Goal: Complete application form

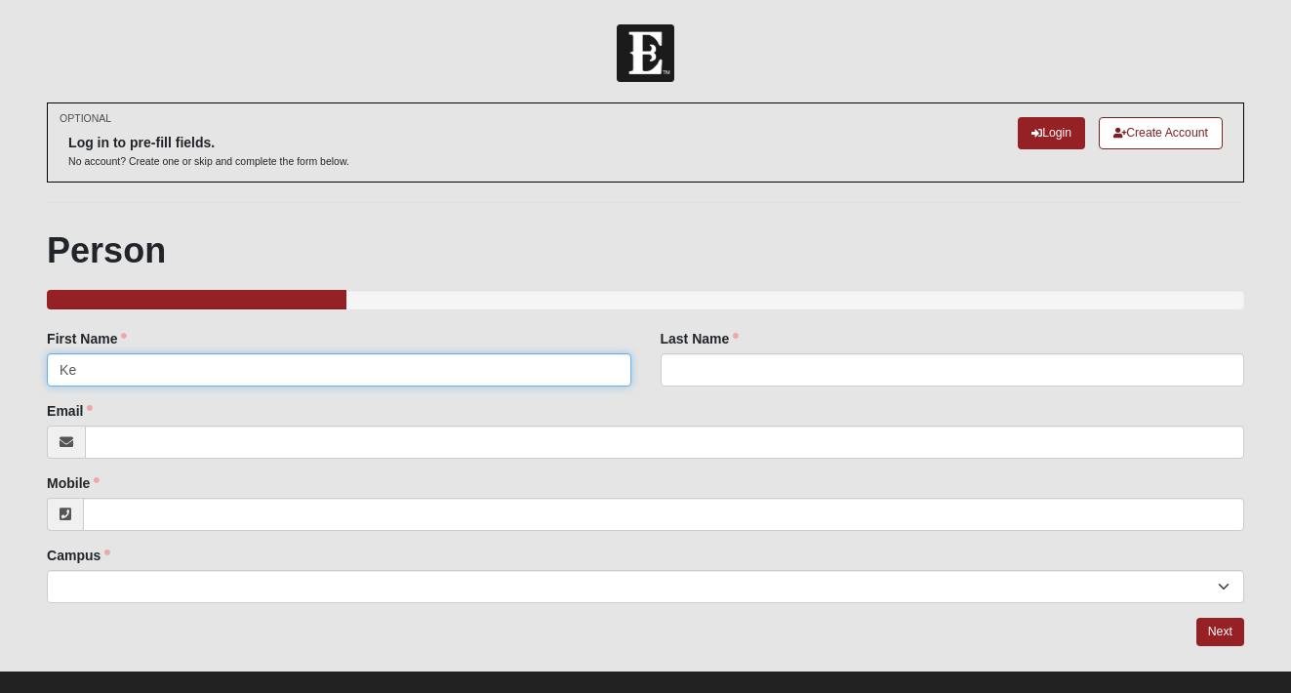
type input "K"
type input "D"
type input "[PERSON_NAME]"
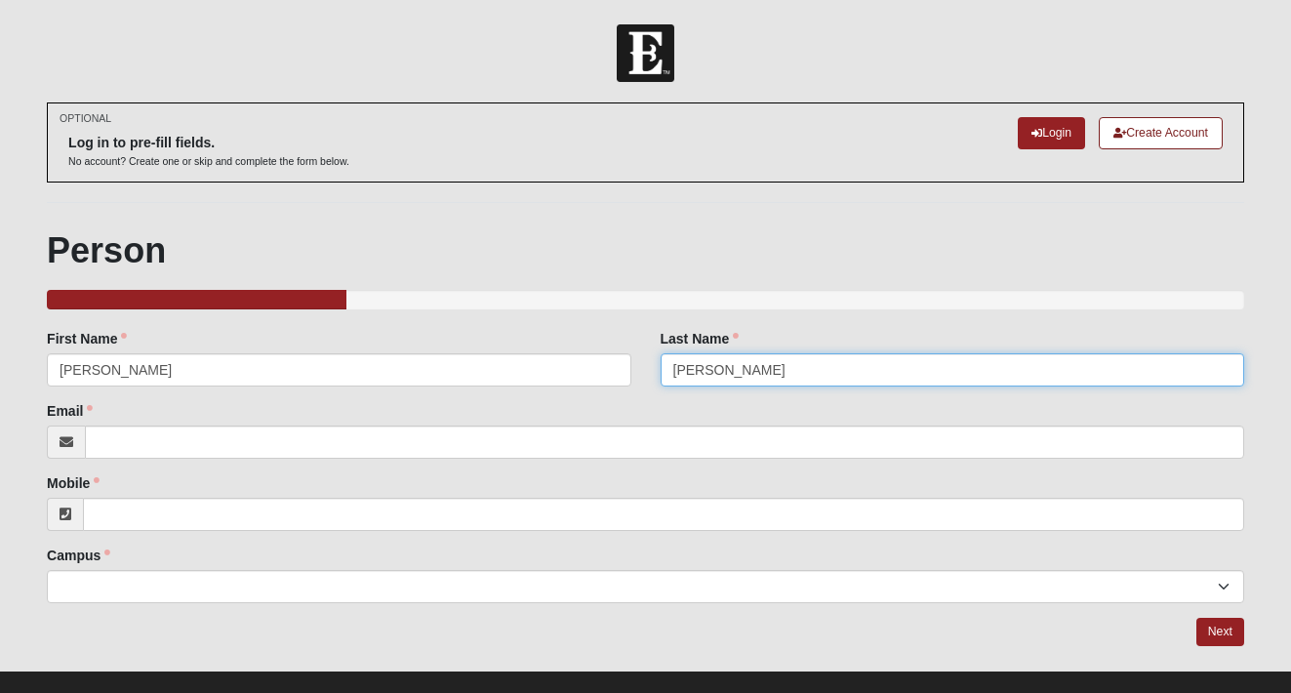
type input "[PERSON_NAME]"
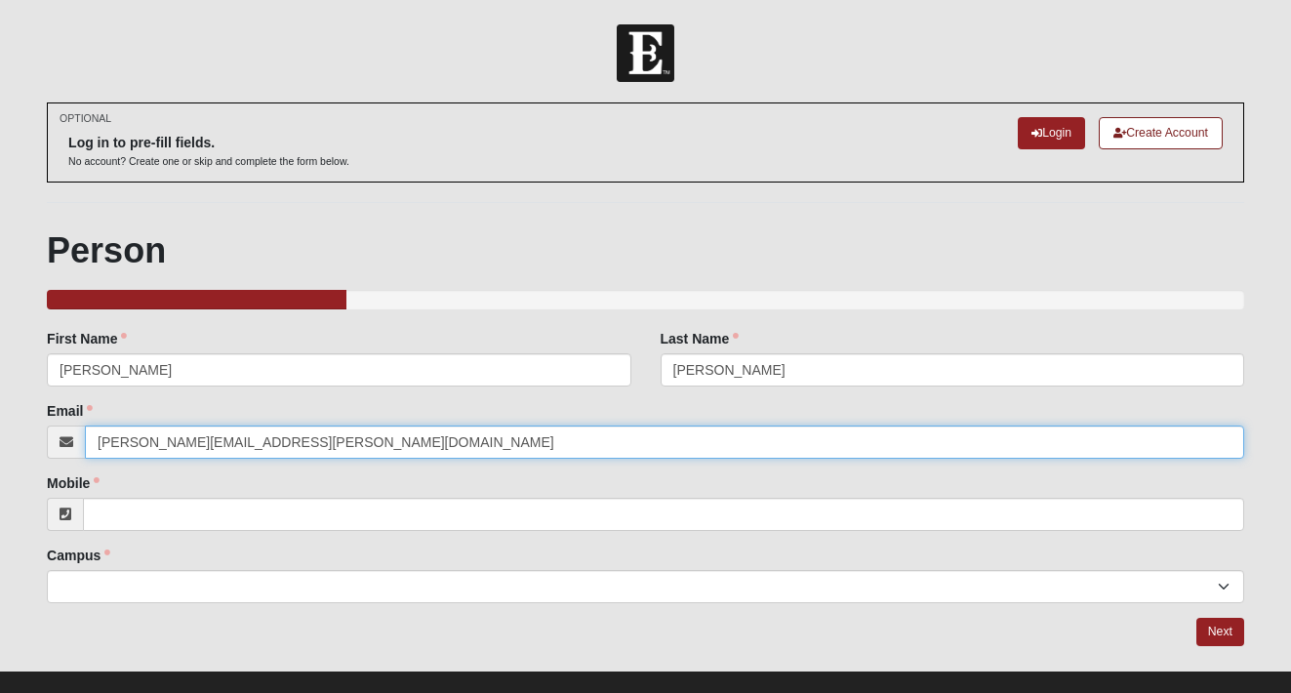
type input "[PERSON_NAME][EMAIL_ADDRESS][PERSON_NAME][DOMAIN_NAME]"
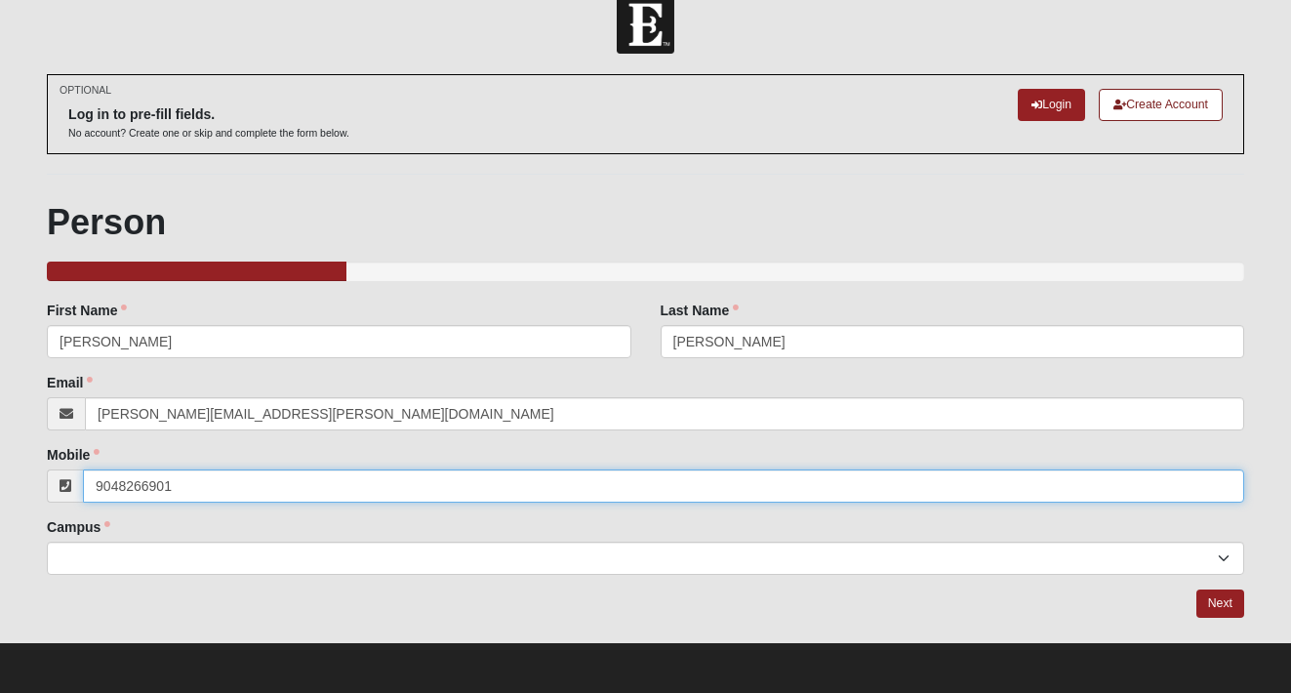
scroll to position [27, 0]
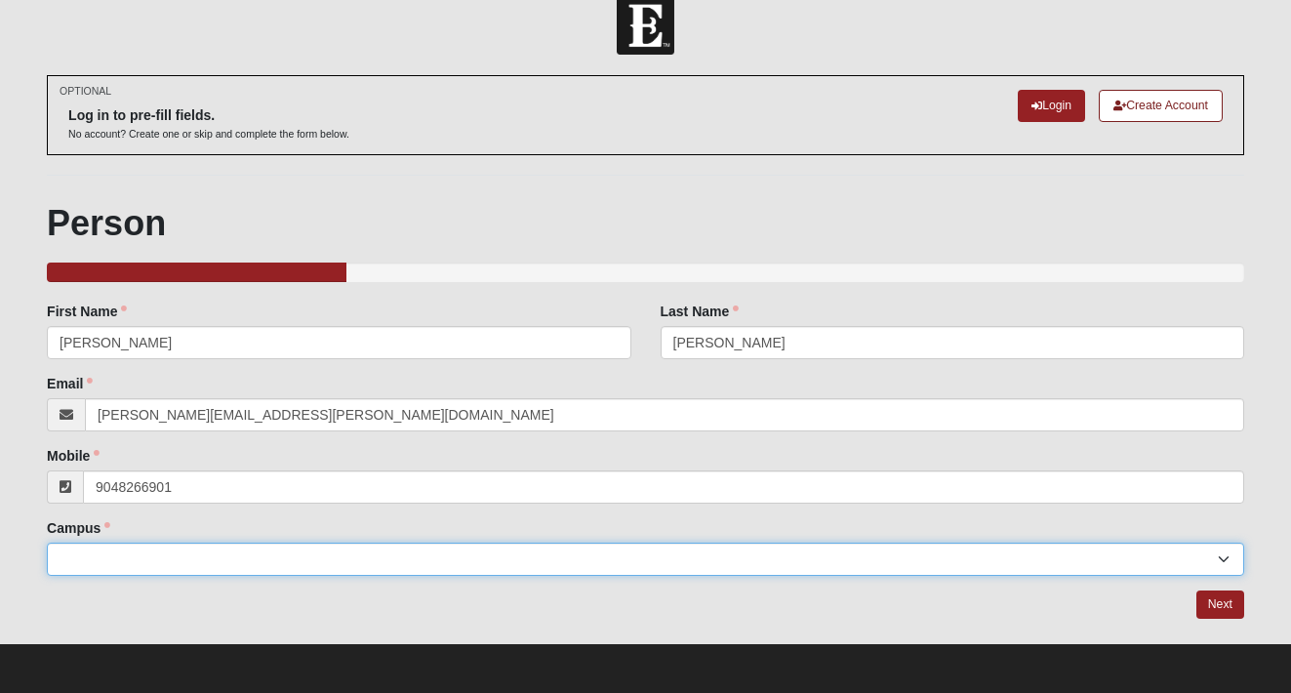
type input "[PHONE_NUMBER]"
select select "3"
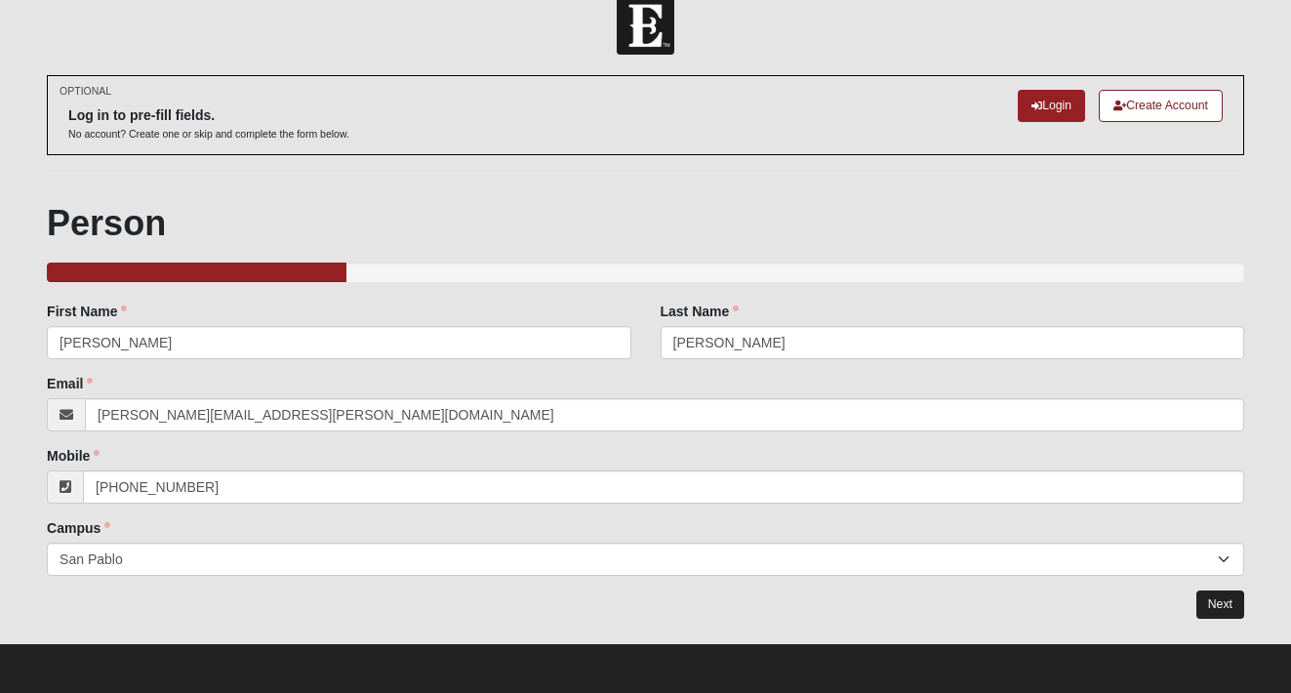
click at [1228, 609] on link "Next" at bounding box center [1220, 604] width 48 height 28
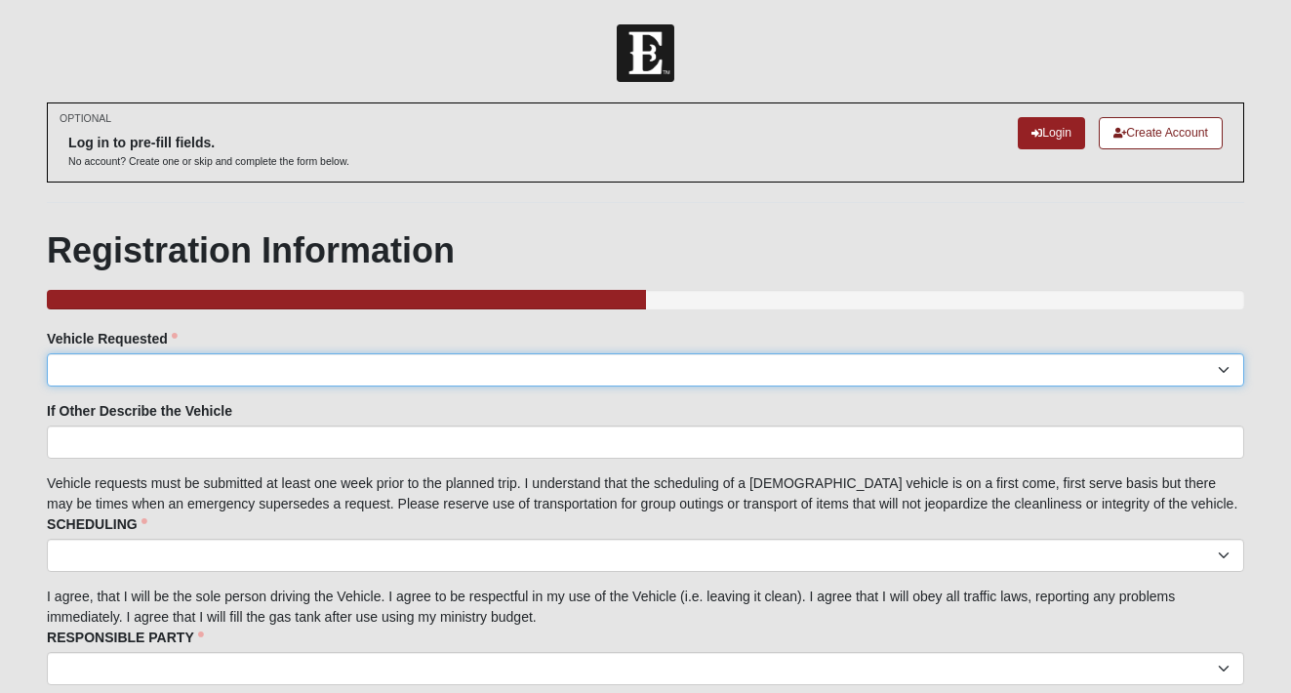
select select "Facility Van"
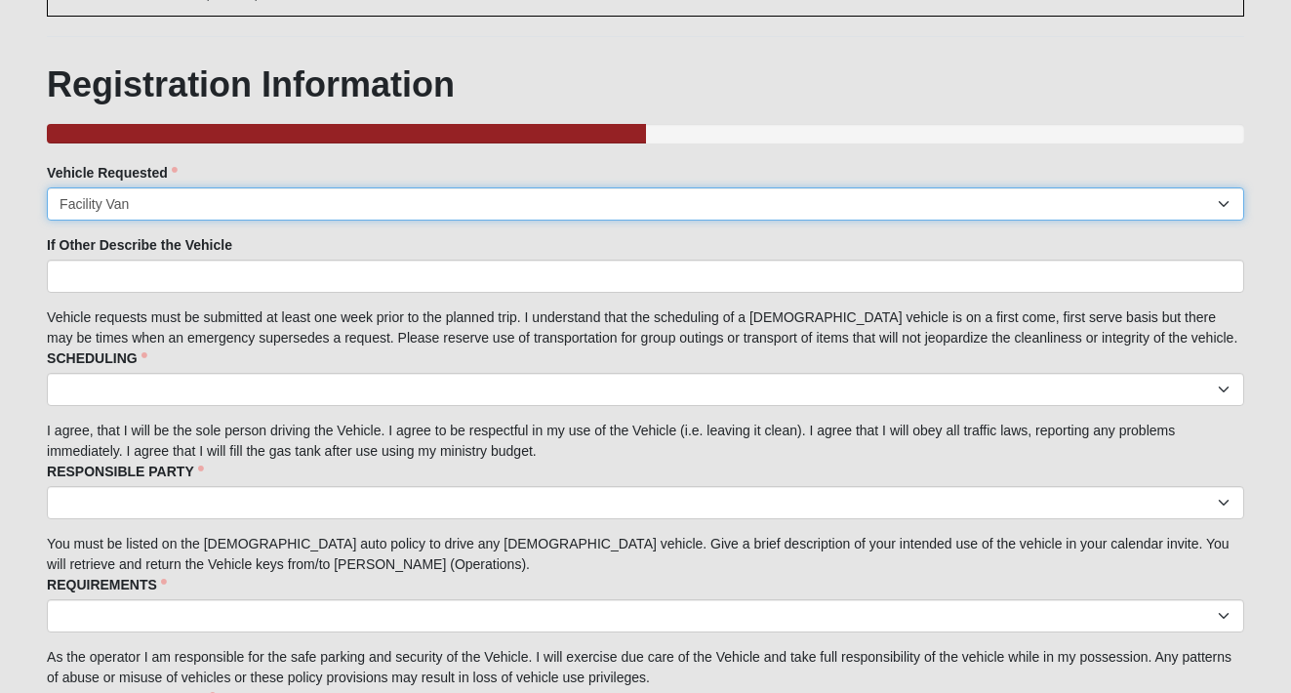
scroll to position [201, 0]
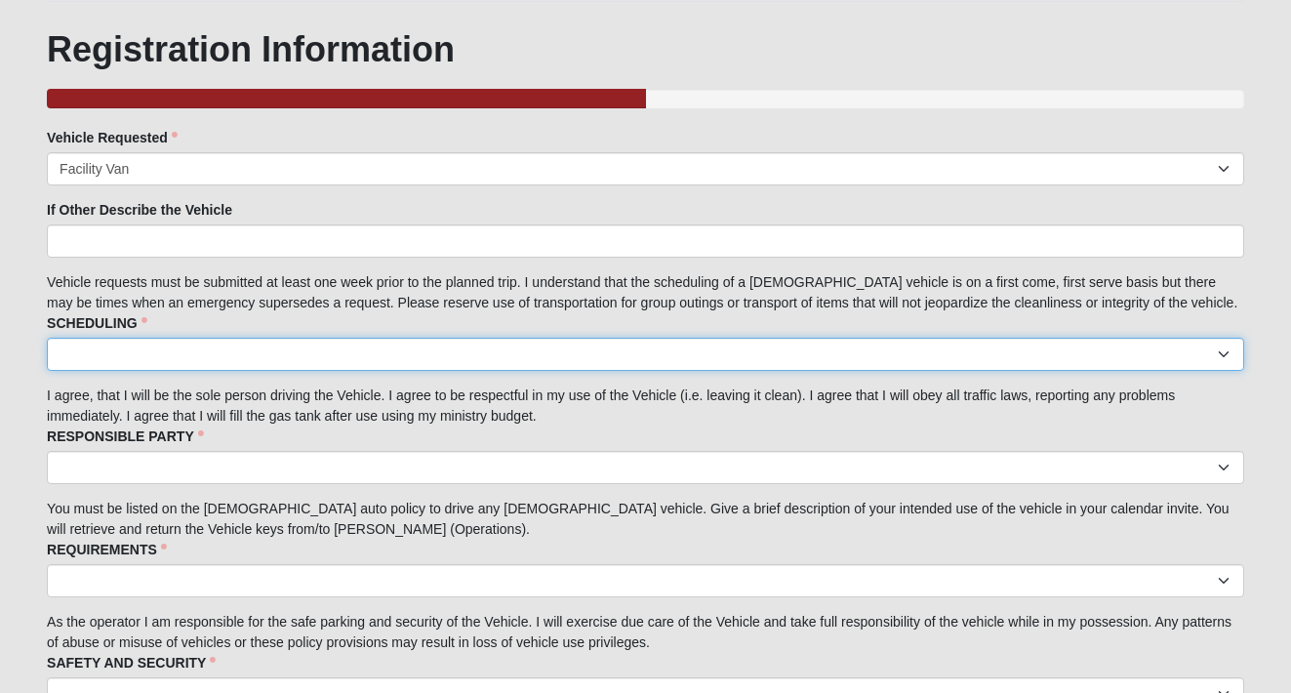
select select "I acknowledge the scheduling details"
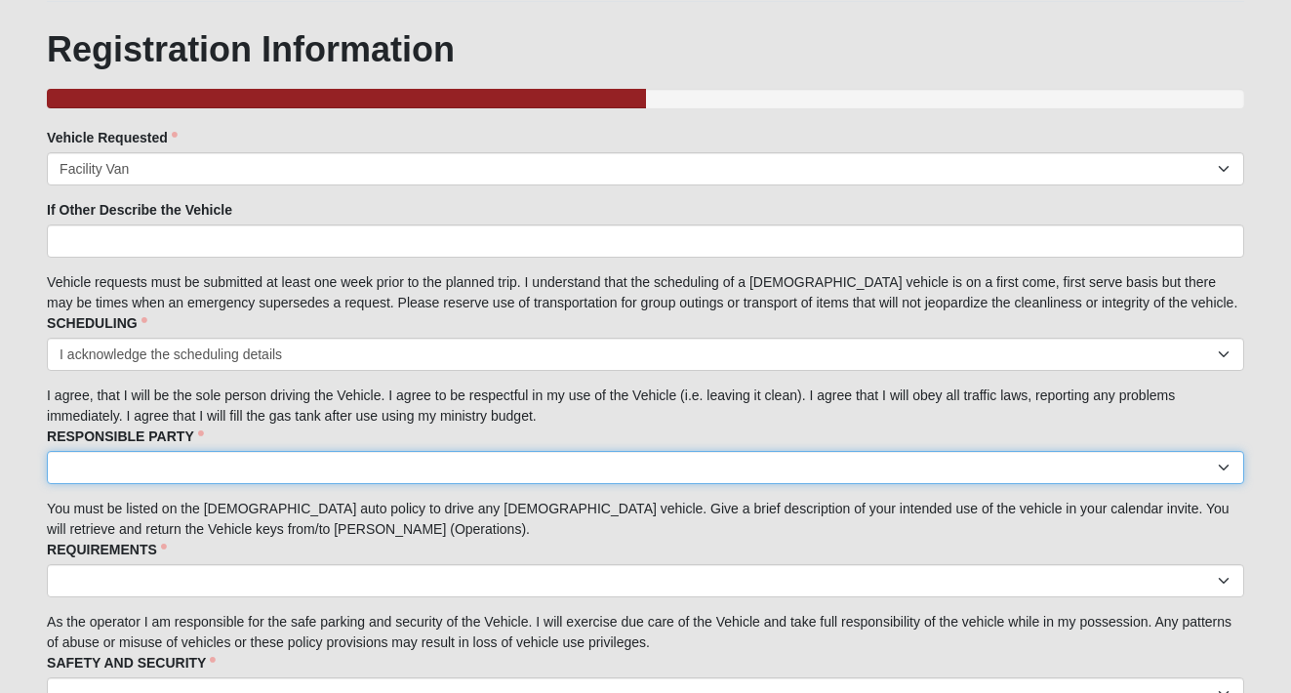
select select "I acknowledge I am the responsible party."
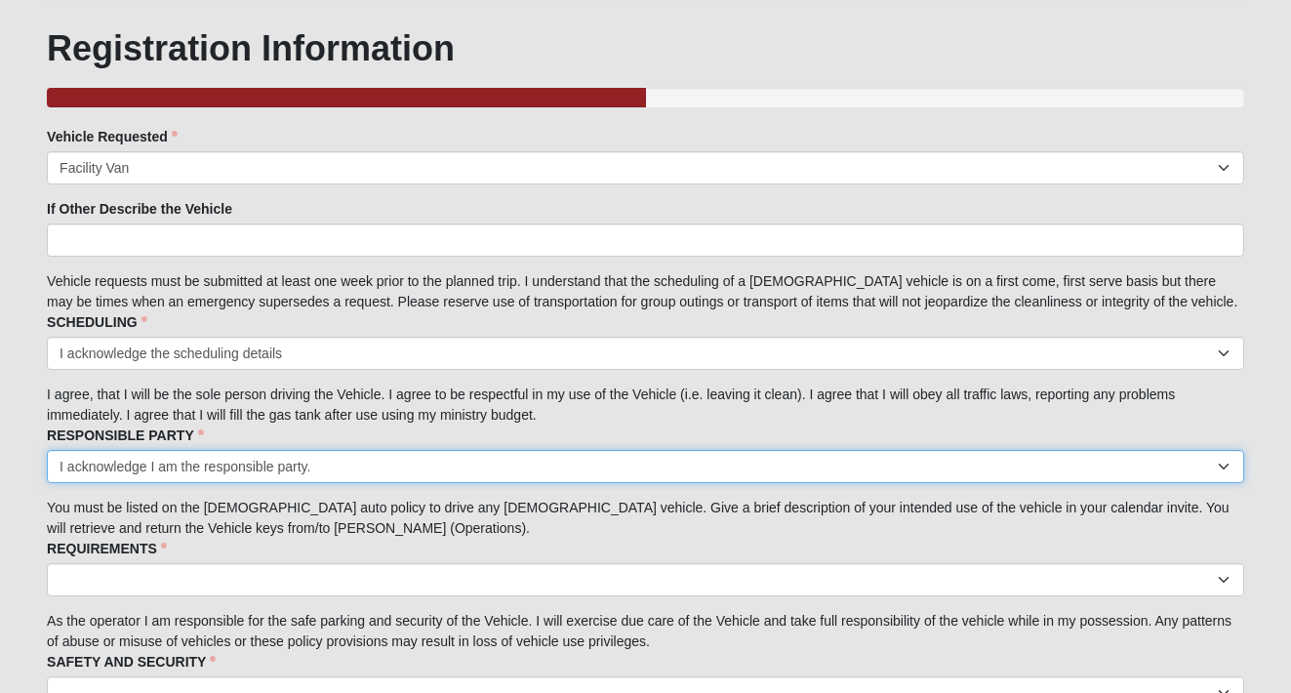
scroll to position [260, 0]
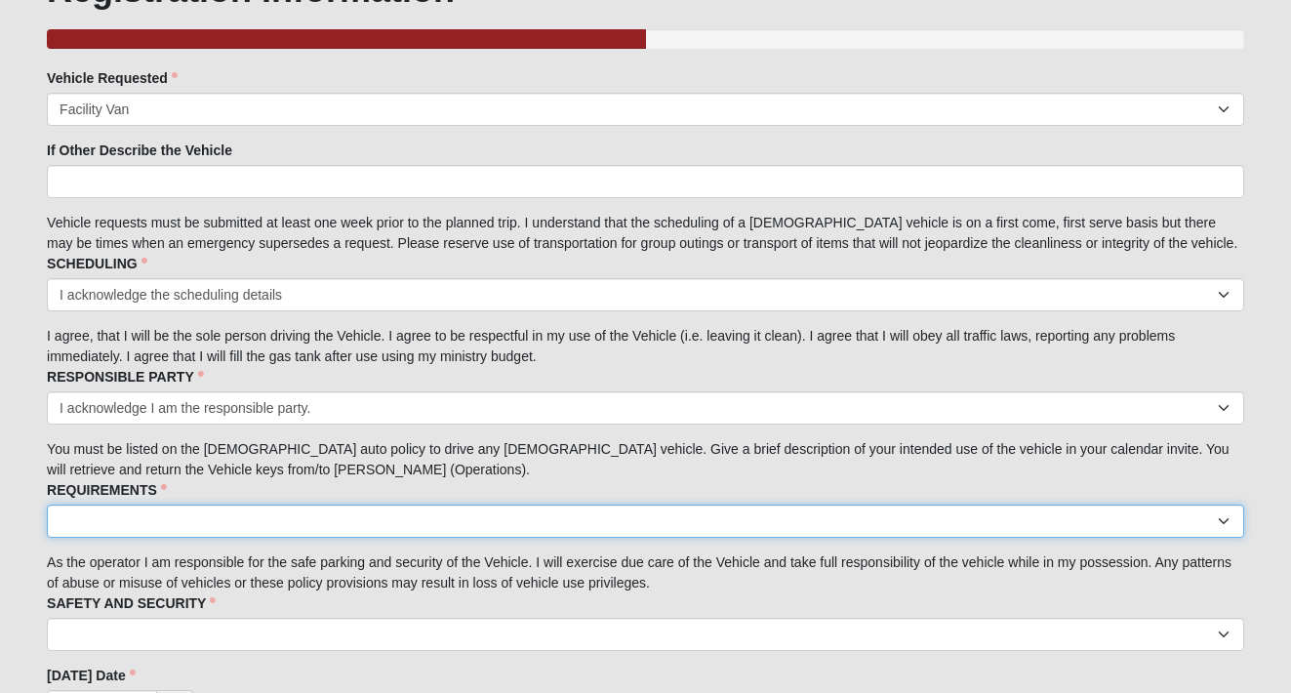
select select "I acknowledge the Requirements."
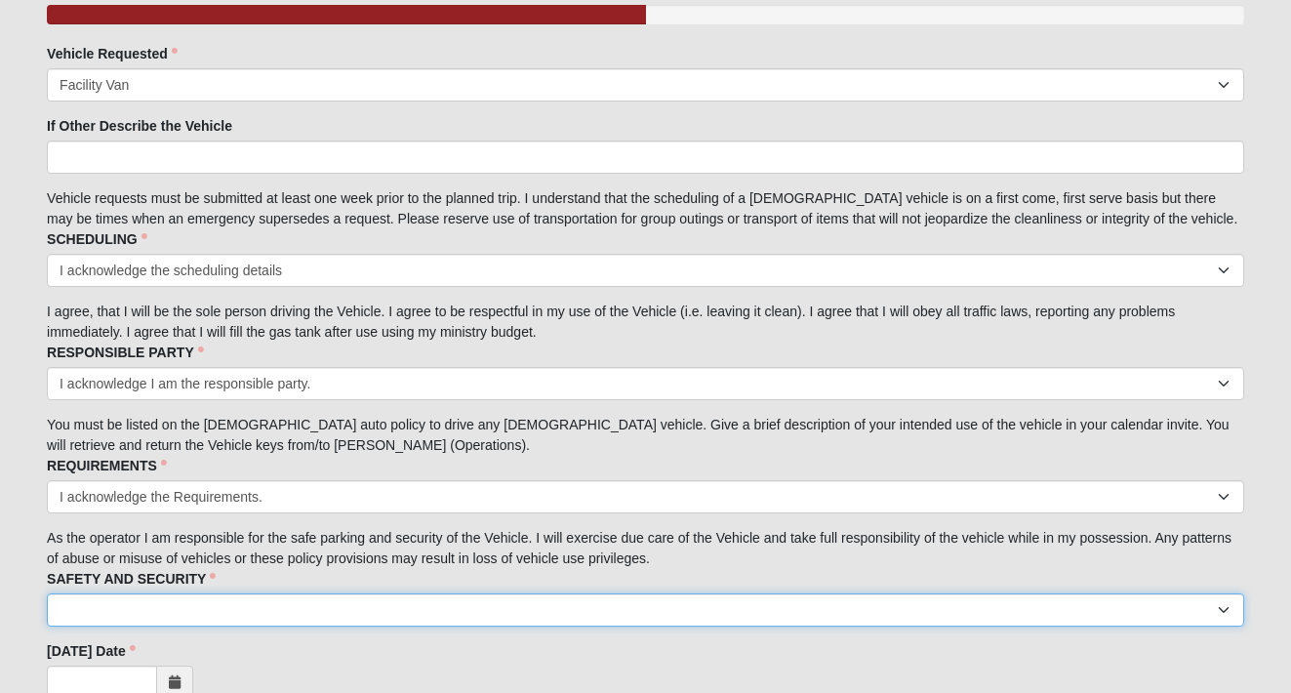
select select "I acknowledge the Safety and Security measures."
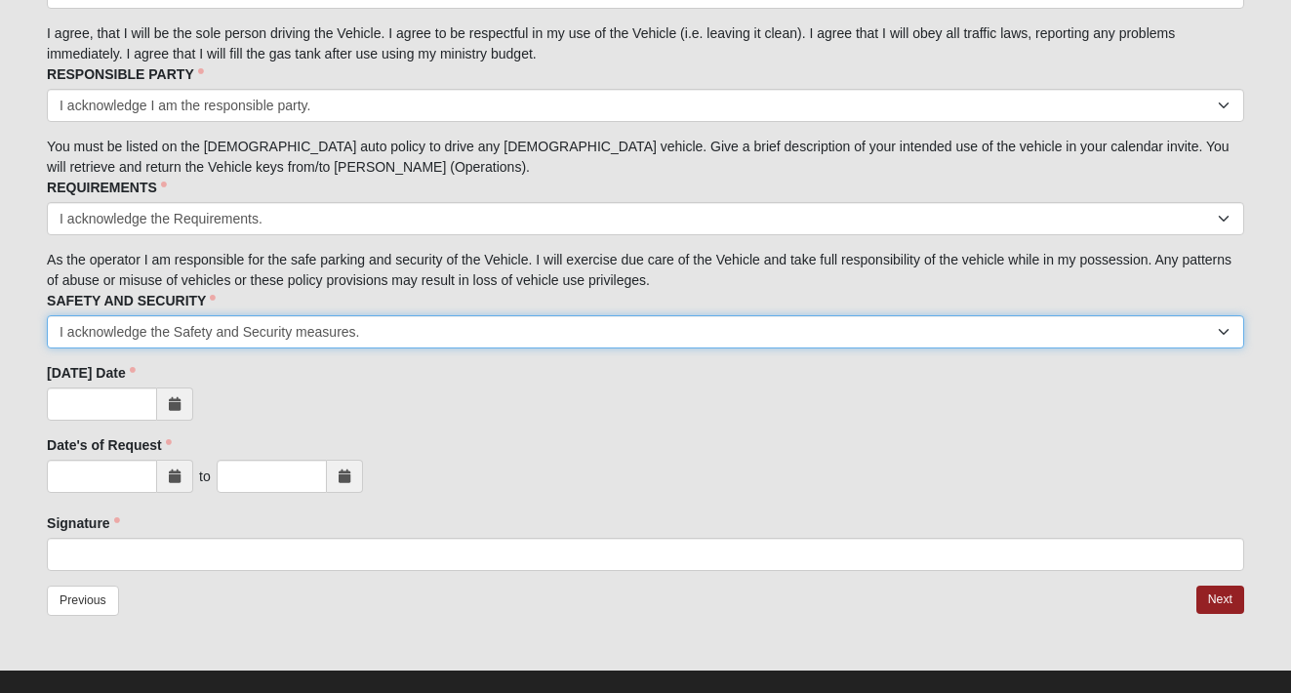
scroll to position [586, 0]
